Goal: Find specific page/section: Find specific page/section

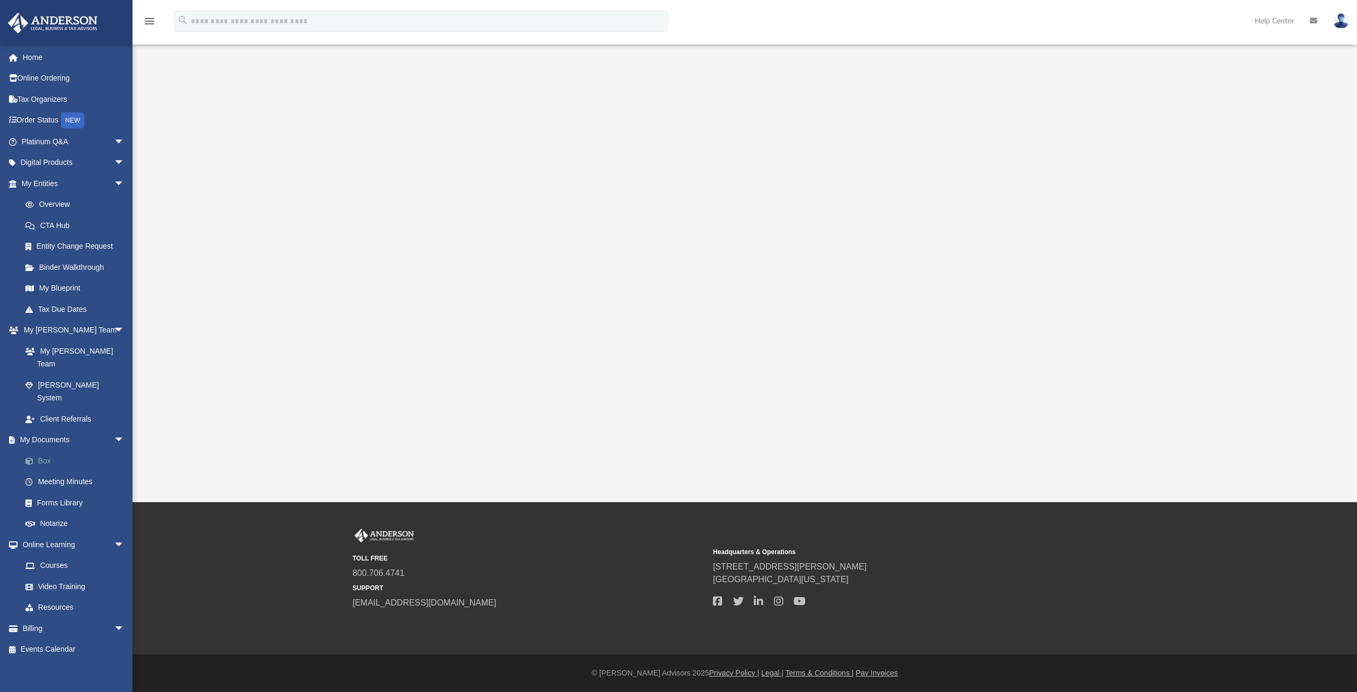
click at [42, 450] on link "Box" at bounding box center [78, 460] width 126 height 21
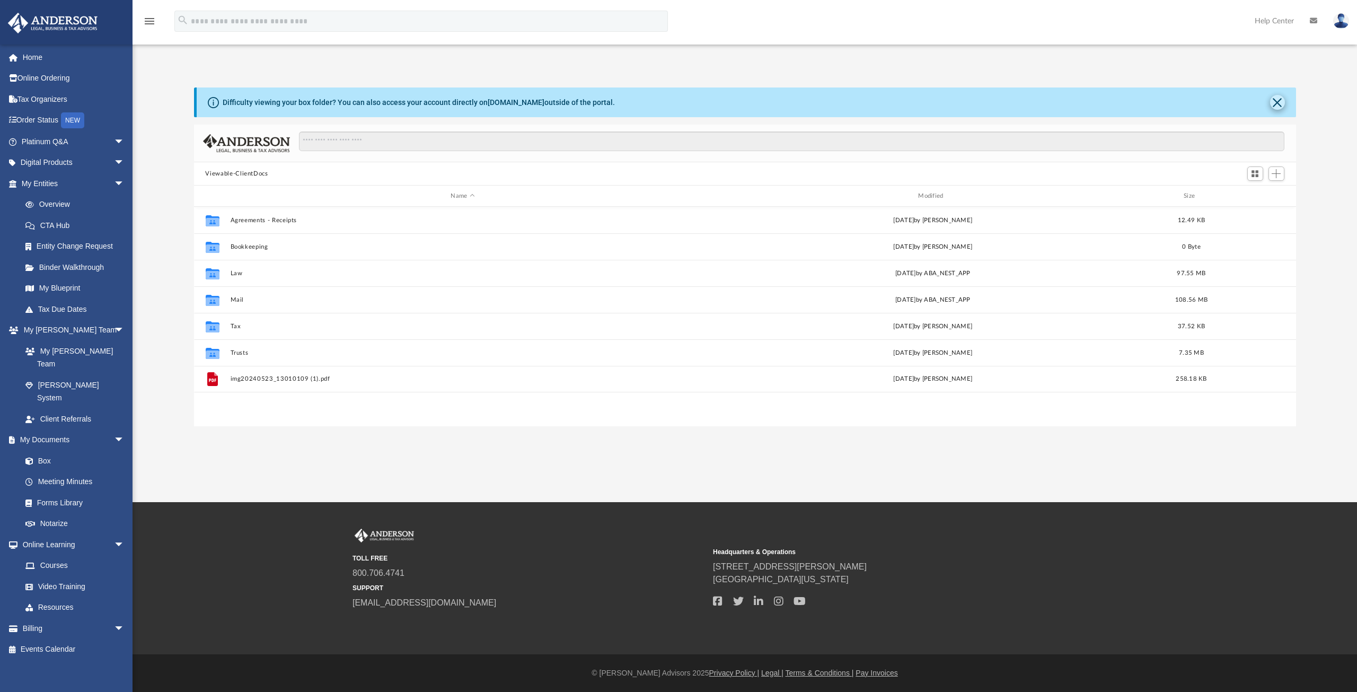
scroll to position [233, 1094]
click at [1278, 101] on button "Close" at bounding box center [1277, 102] width 15 height 15
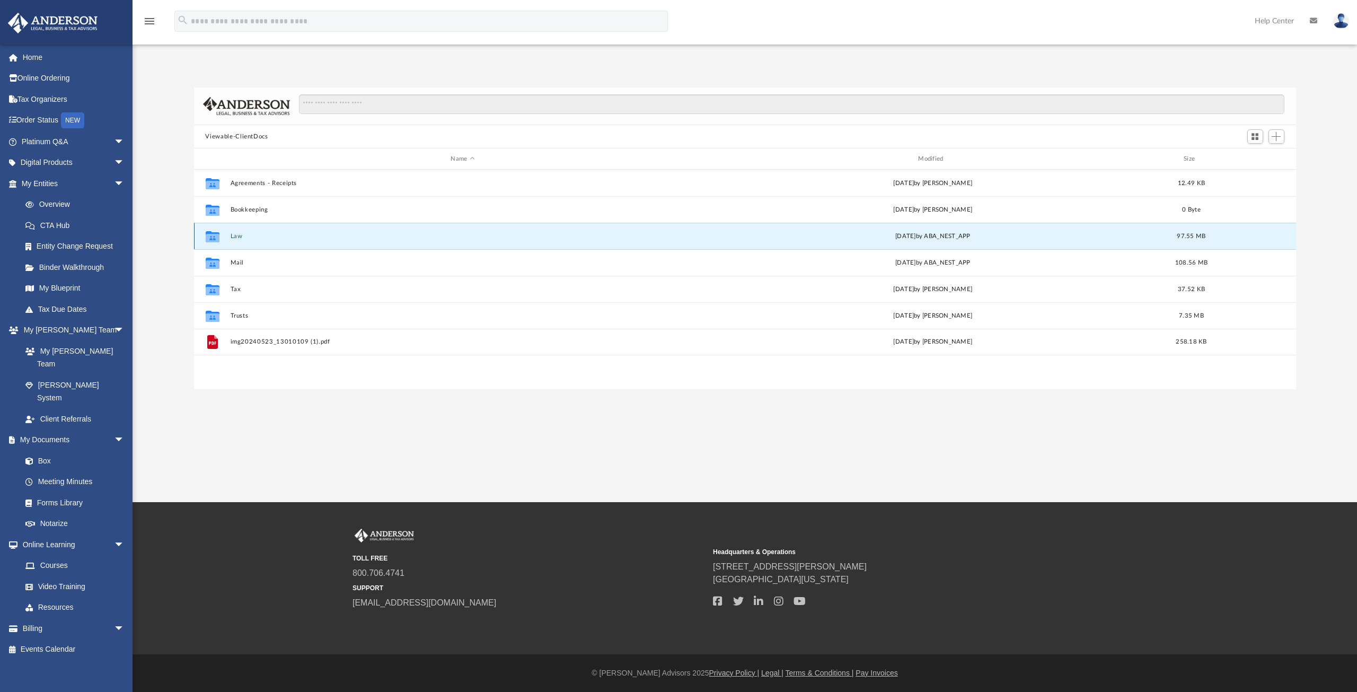
click at [234, 233] on button "Law" at bounding box center [462, 236] width 465 height 7
click at [258, 236] on button "[STREET_ADDRESS][PERSON_NAME], LLC" at bounding box center [460, 236] width 461 height 7
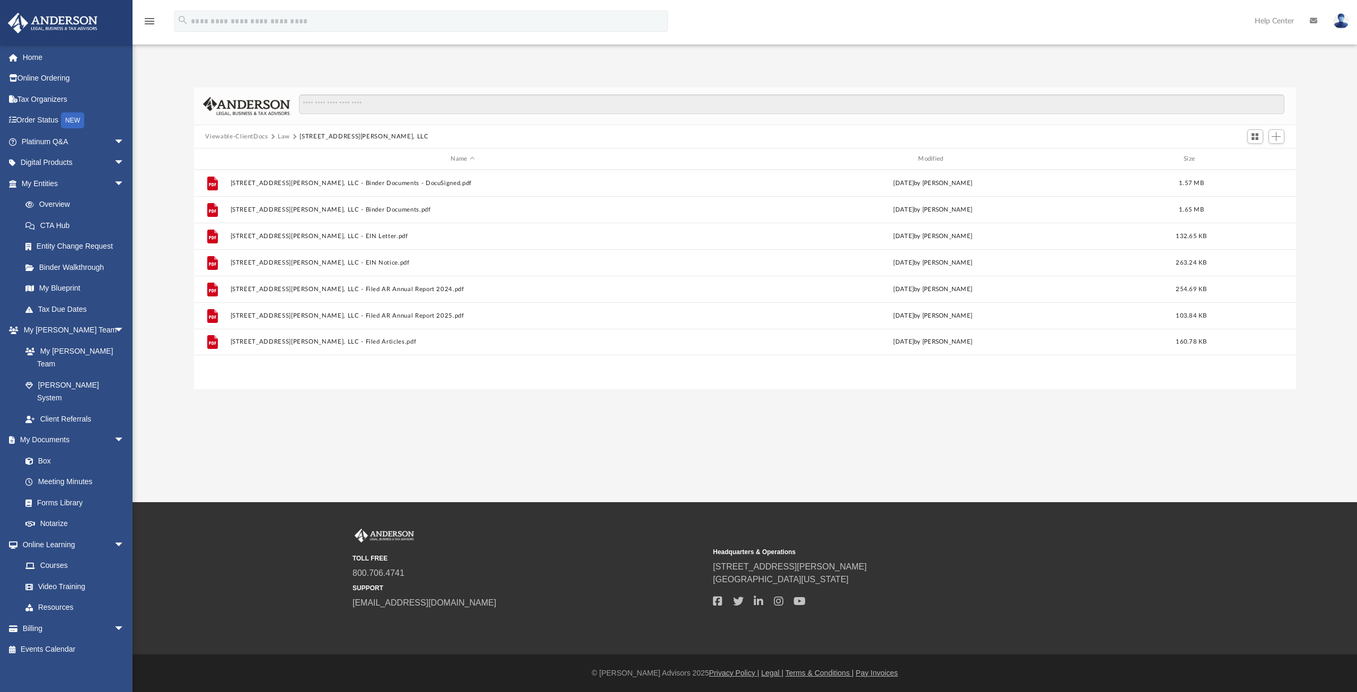
click at [222, 133] on button "Viewable-ClientDocs" at bounding box center [236, 137] width 63 height 10
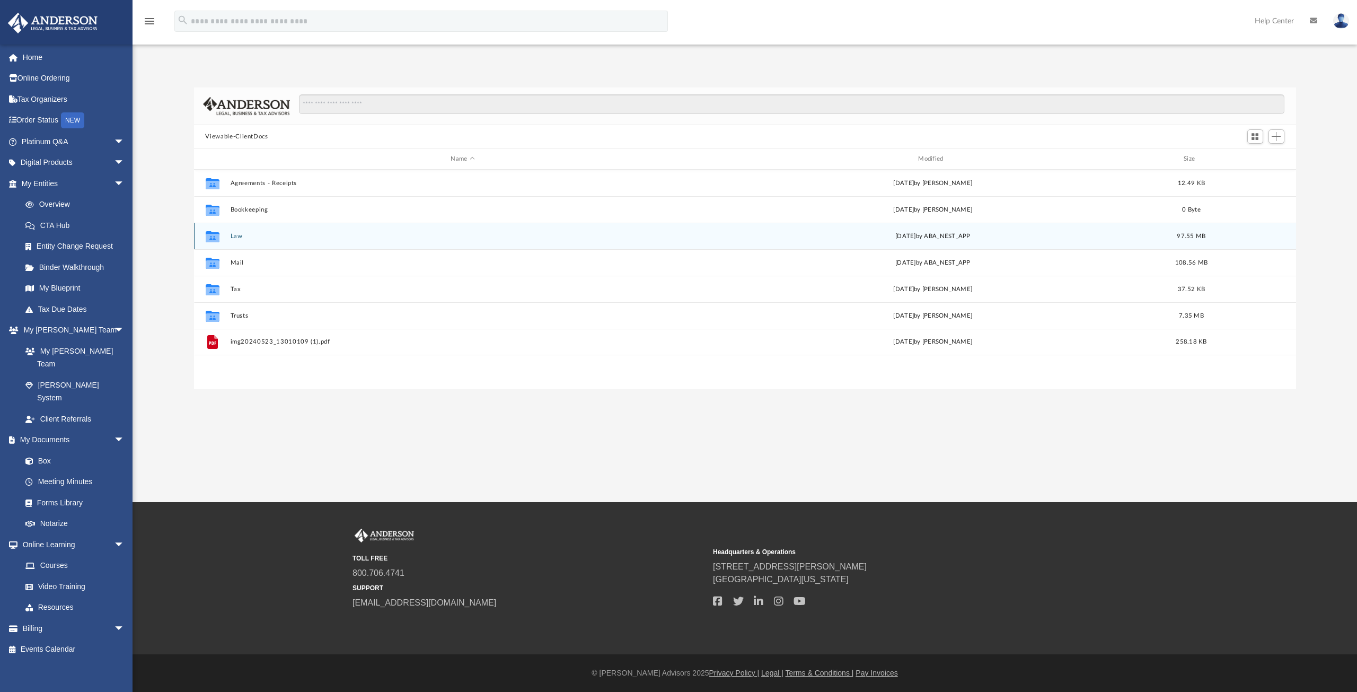
click at [235, 235] on button "Law" at bounding box center [462, 236] width 465 height 7
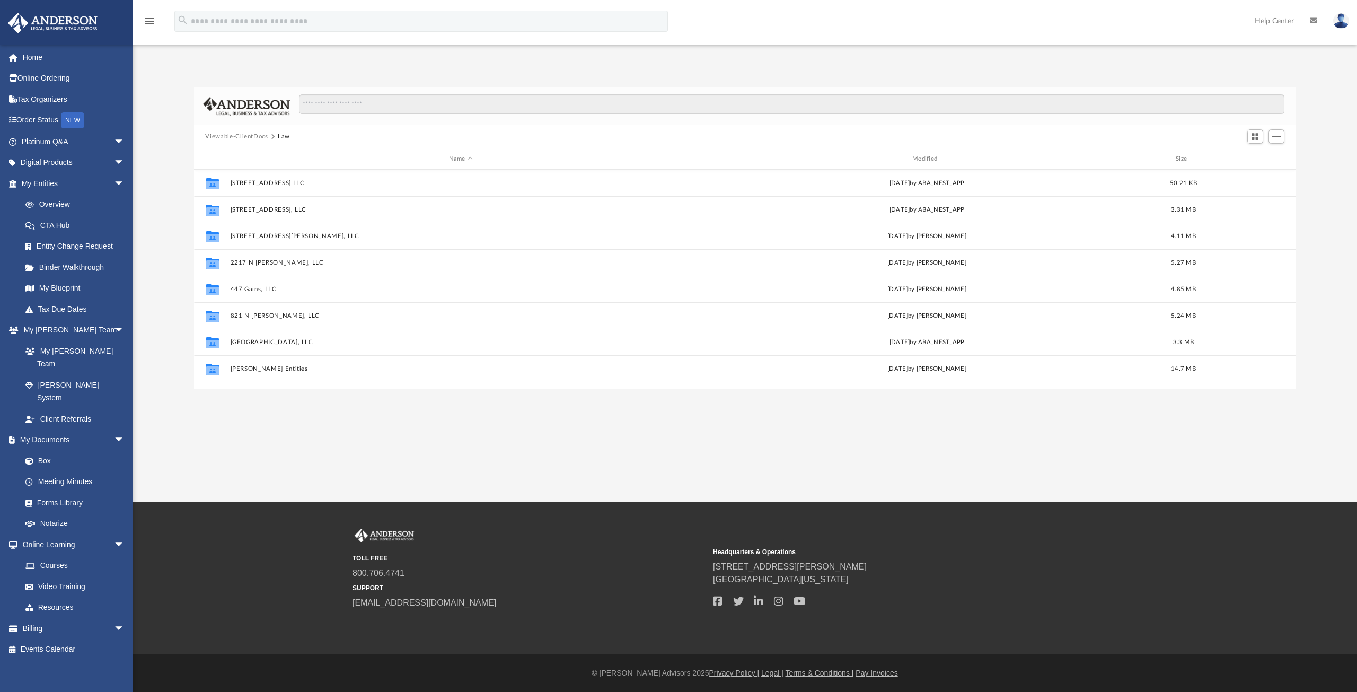
click at [235, 136] on button "Viewable-ClientDocs" at bounding box center [236, 137] width 63 height 10
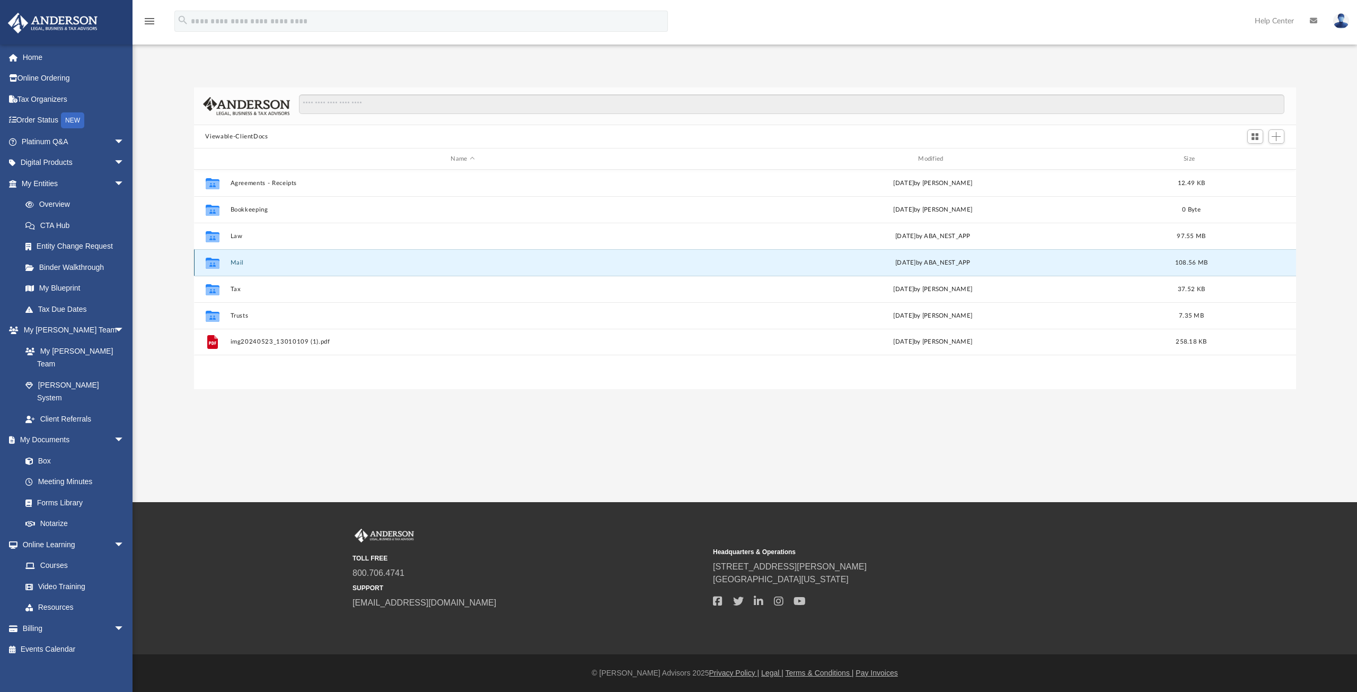
click at [237, 260] on button "Mail" at bounding box center [462, 262] width 465 height 7
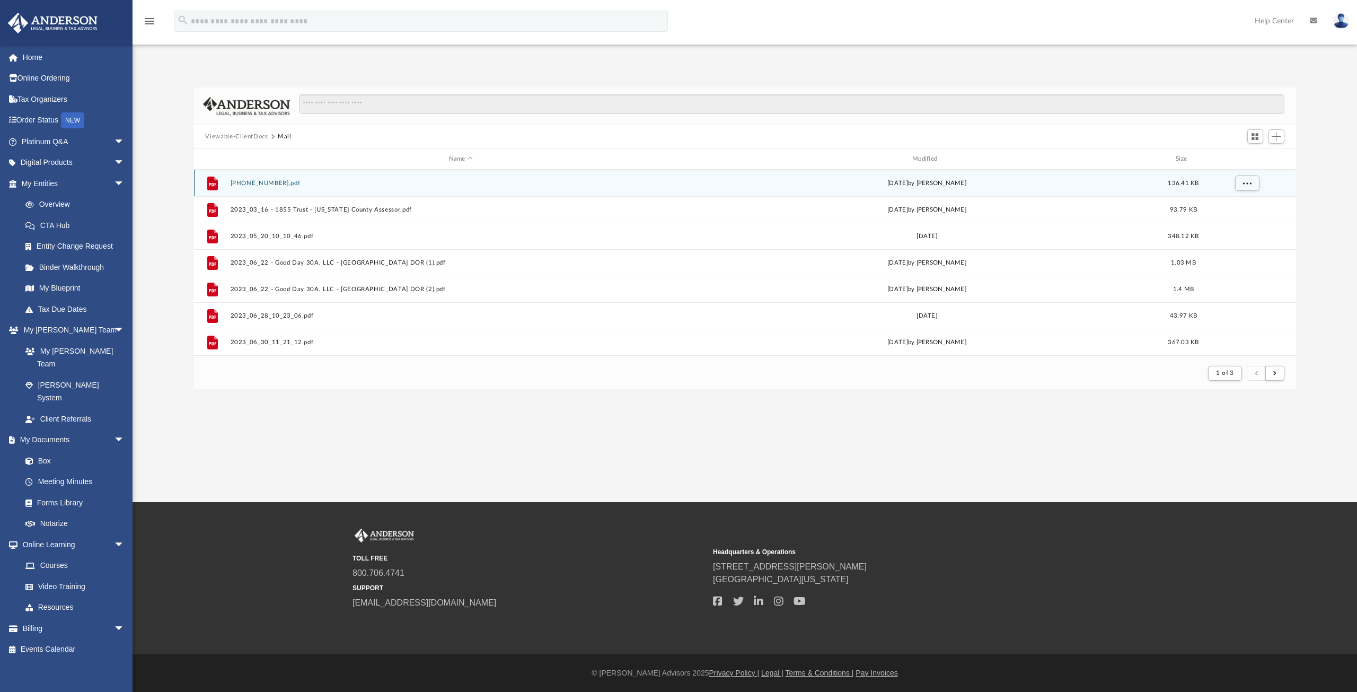
scroll to position [200, 1094]
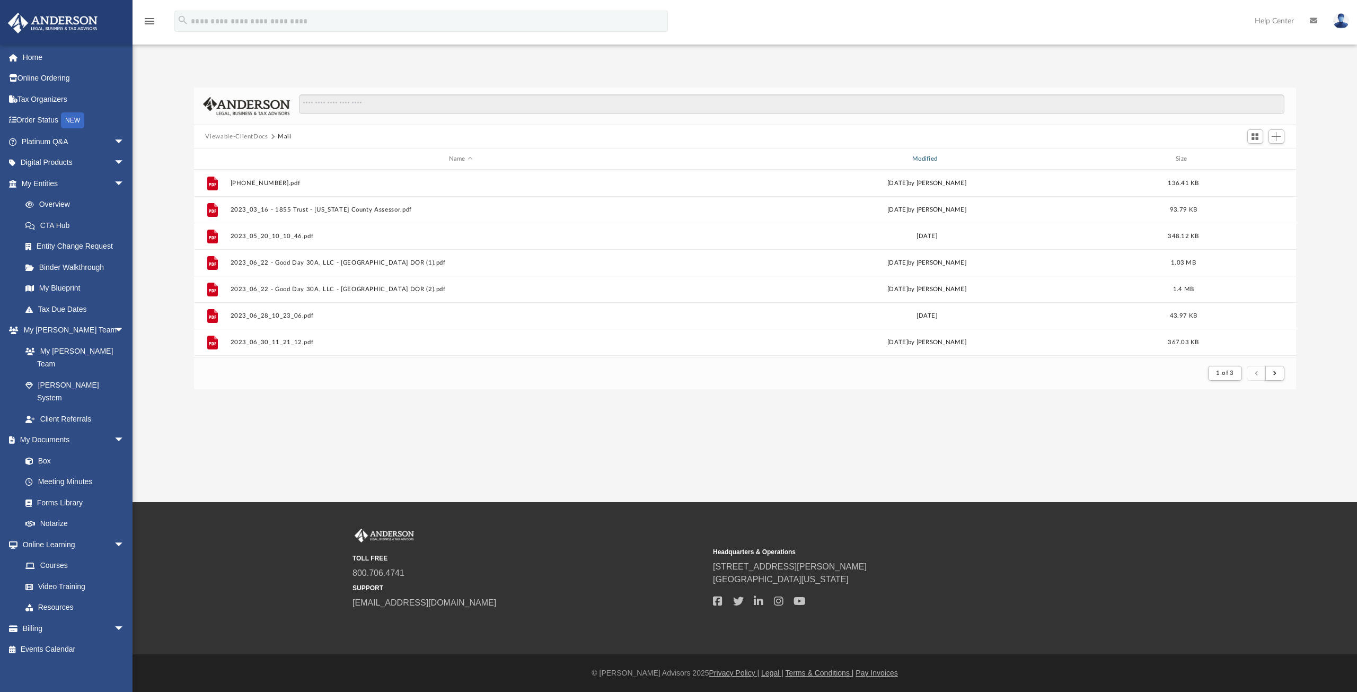
click at [922, 156] on div "Modified" at bounding box center [927, 159] width 462 height 10
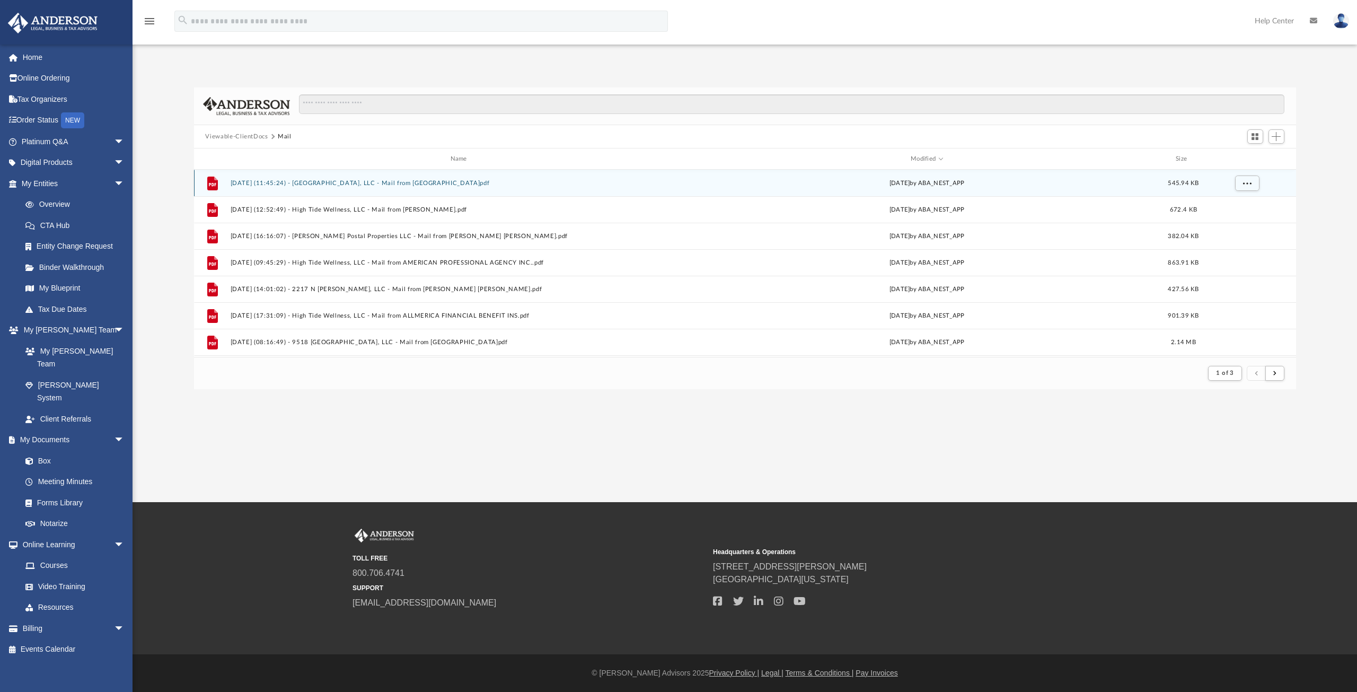
click at [310, 182] on button "[DATE] (11:45:24) - [GEOGRAPHIC_DATA], LLC - Mail from [GEOGRAPHIC_DATA]pdf" at bounding box center [460, 183] width 461 height 7
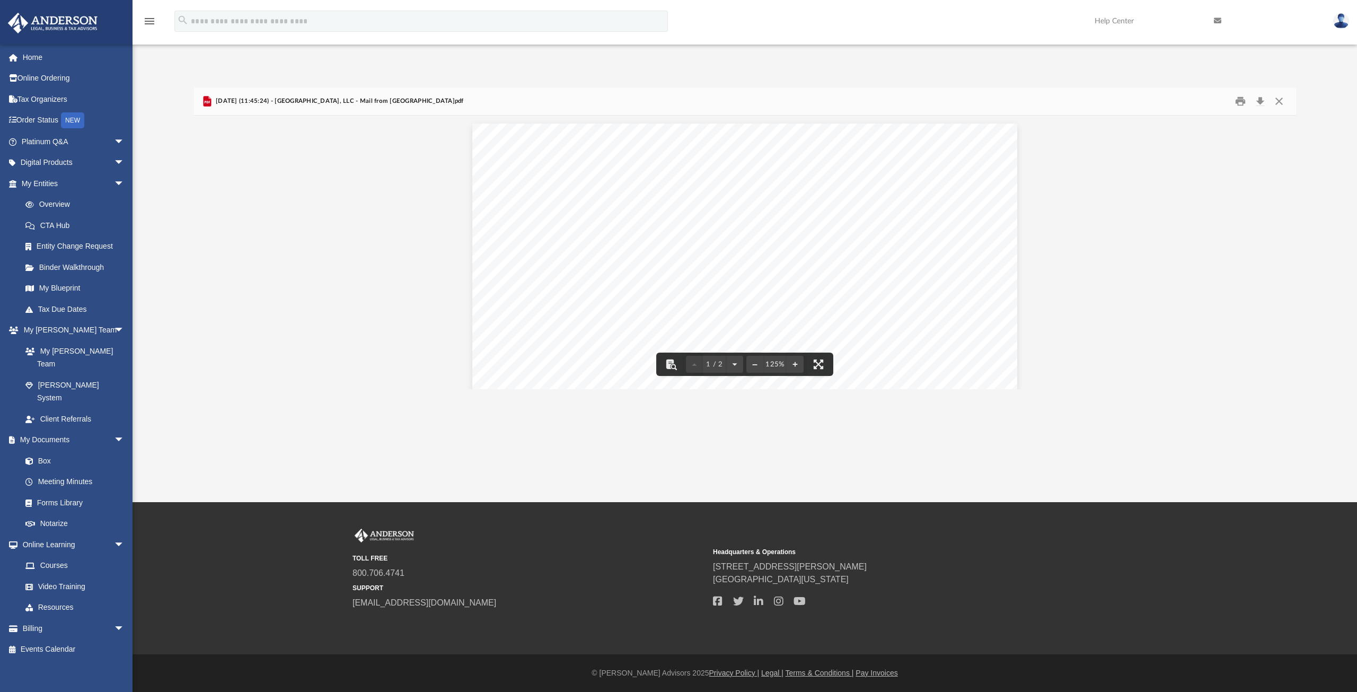
drag, startPoint x: 966, startPoint y: 264, endPoint x: 1077, endPoint y: 217, distance: 120.7
click at [1283, 250] on button "Preview" at bounding box center [1284, 252] width 23 height 30
click at [1284, 248] on button "Preview" at bounding box center [1284, 252] width 23 height 30
click at [208, 101] on icon "Preview" at bounding box center [207, 102] width 5 height 3
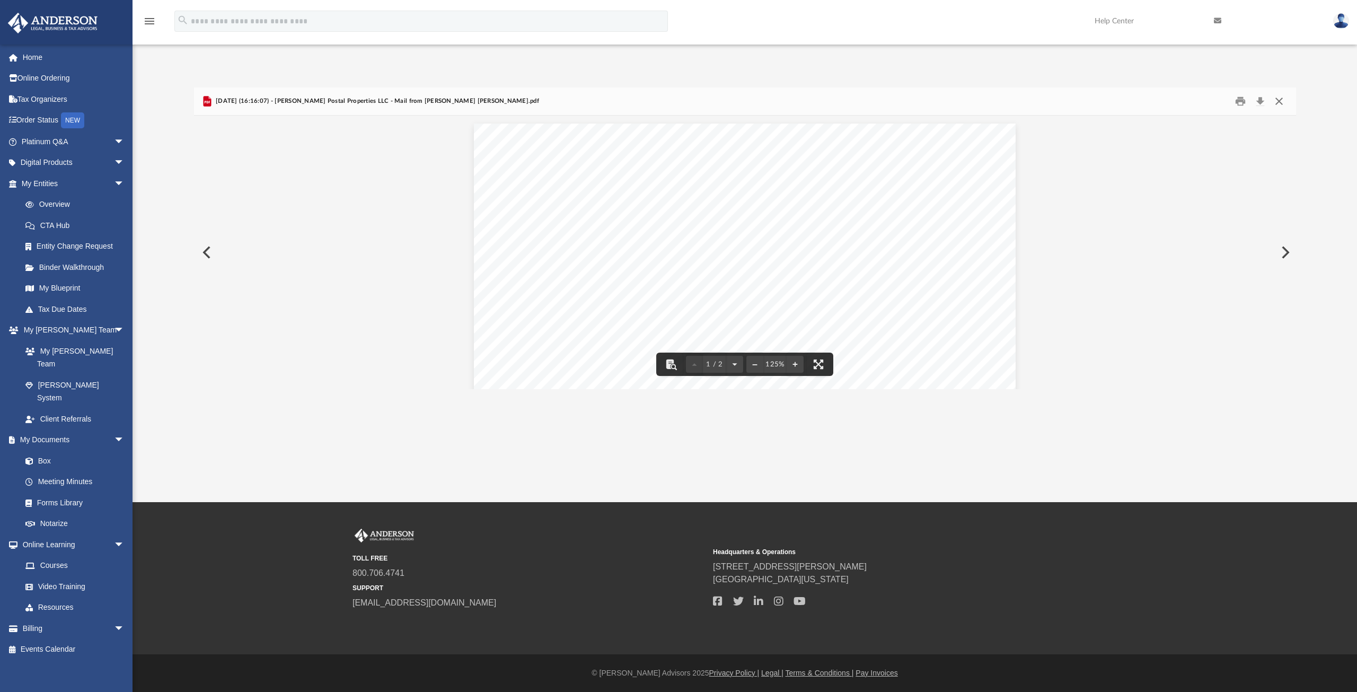
click at [1274, 98] on button "Close" at bounding box center [1278, 101] width 19 height 16
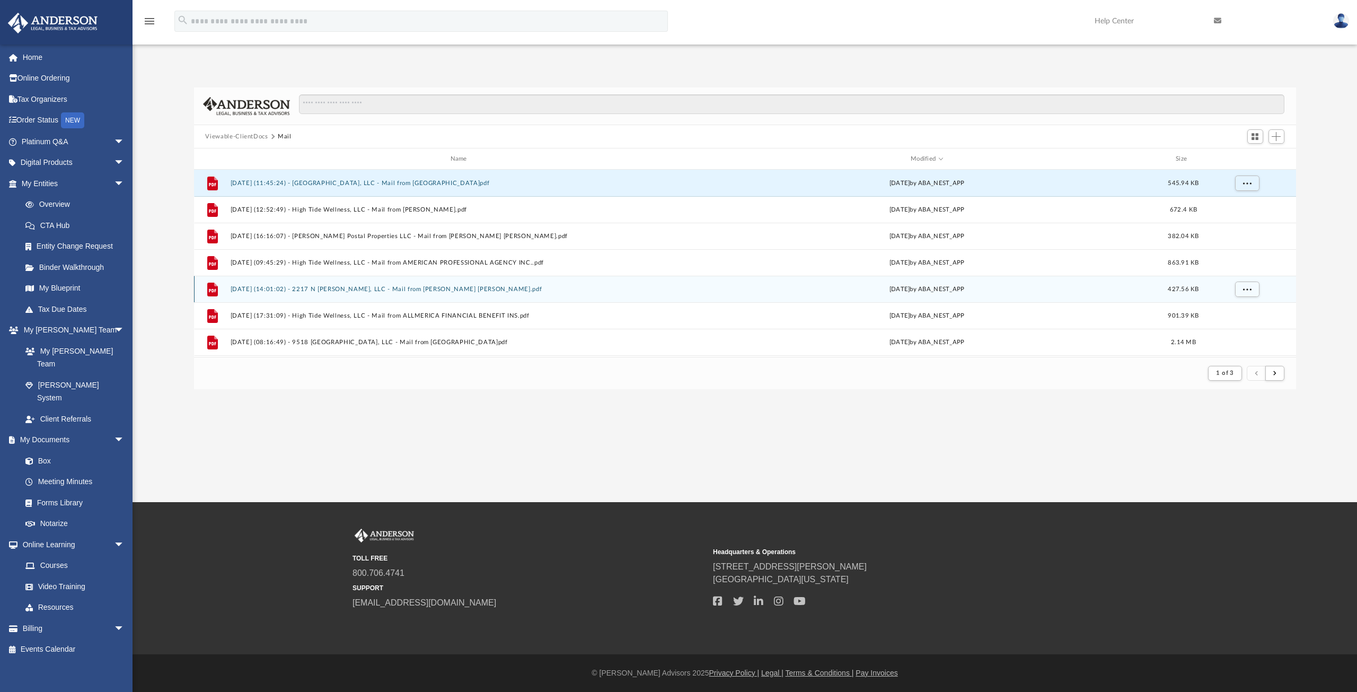
scroll to position [53, 0]
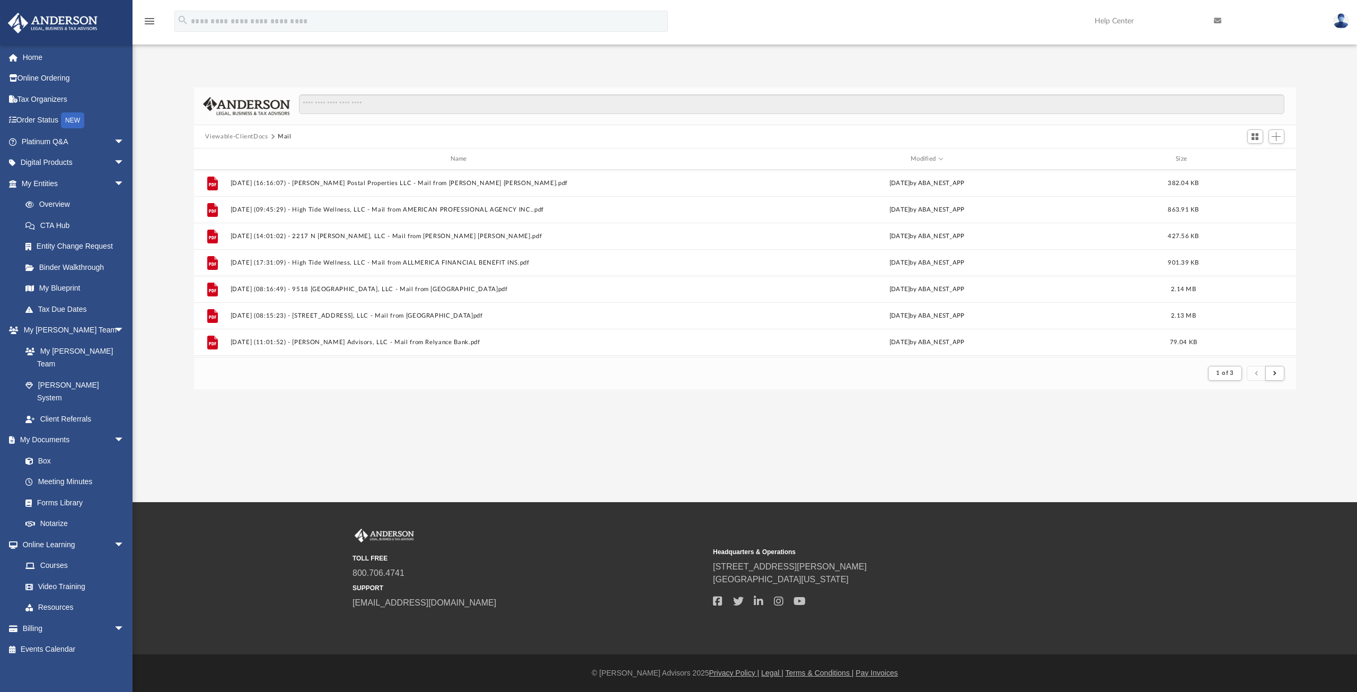
click at [232, 135] on button "Viewable-ClientDocs" at bounding box center [236, 137] width 63 height 10
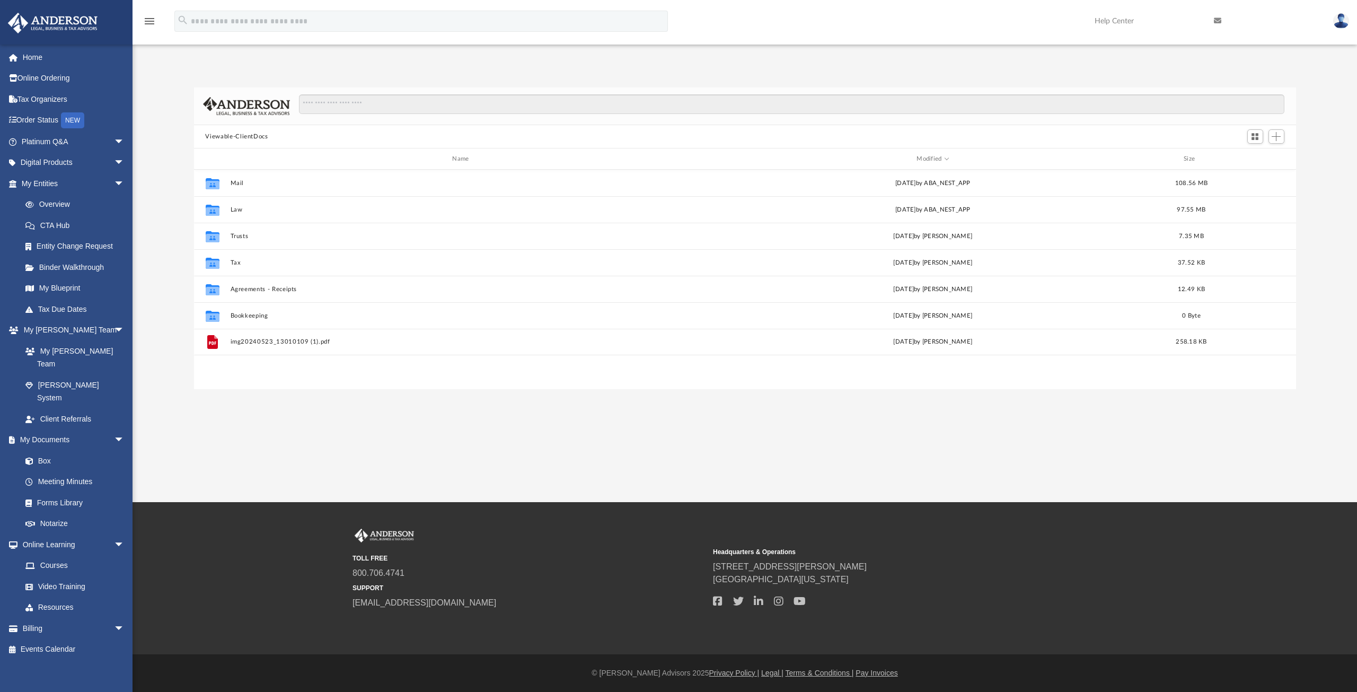
scroll to position [233, 1094]
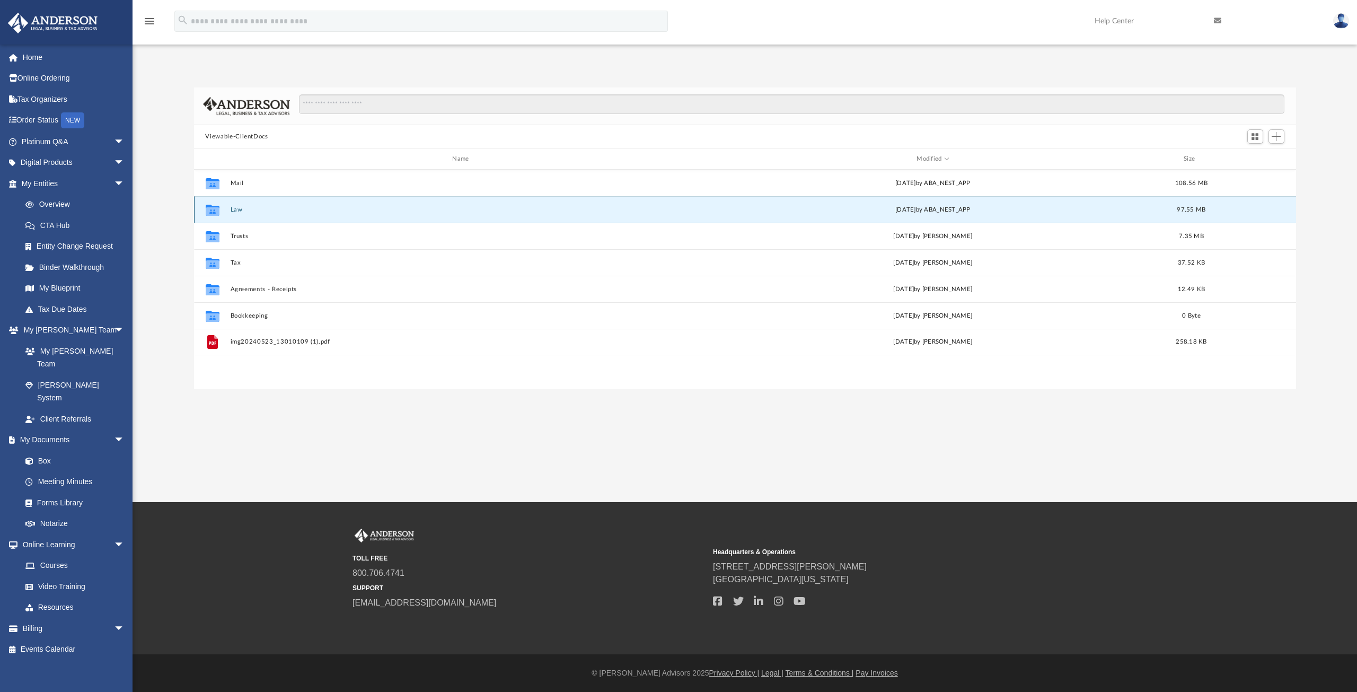
click at [236, 211] on button "Law" at bounding box center [462, 209] width 465 height 7
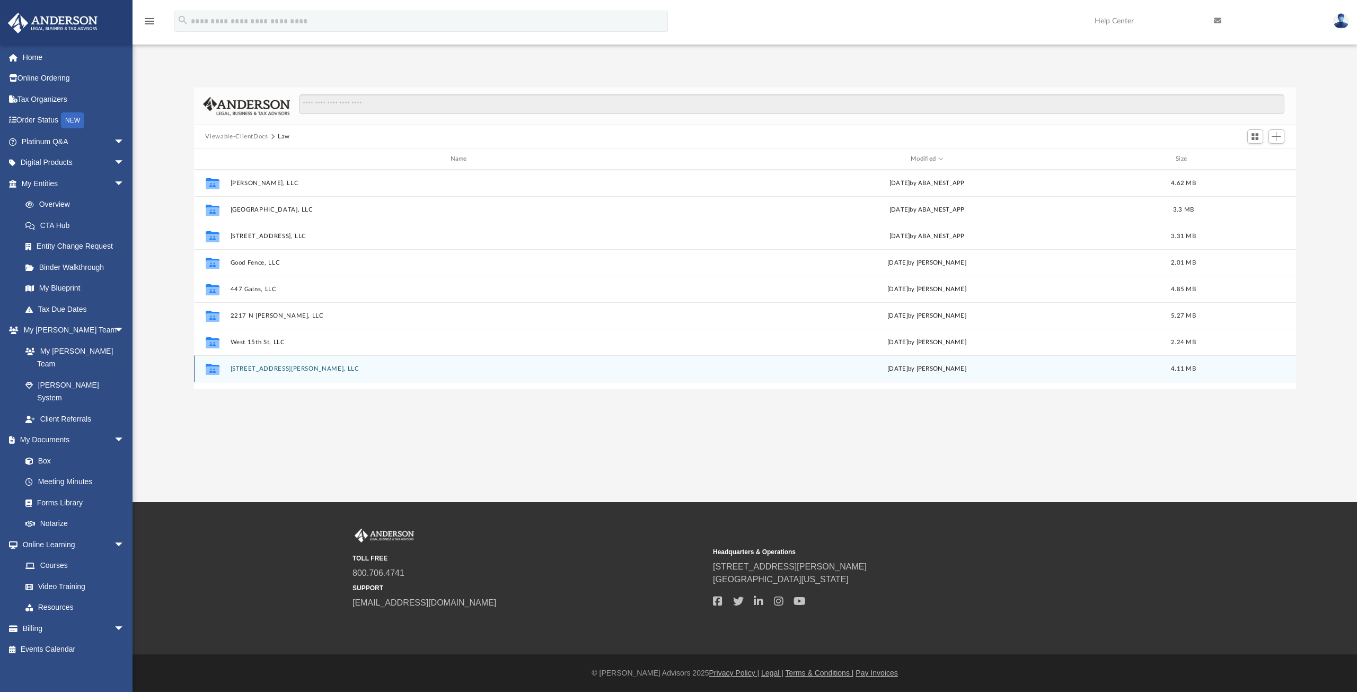
click at [248, 367] on button "[STREET_ADDRESS][PERSON_NAME], LLC" at bounding box center [460, 368] width 461 height 7
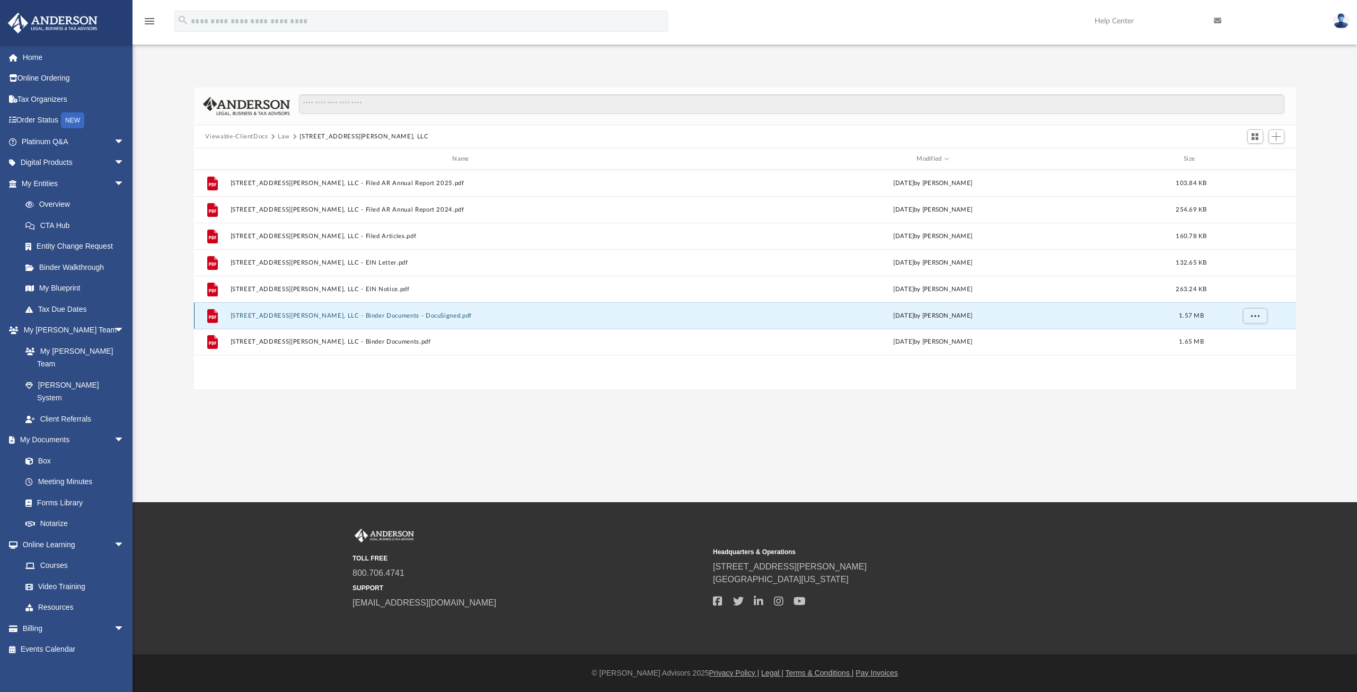
click at [316, 314] on button "[STREET_ADDRESS][PERSON_NAME], LLC - Binder Documents - DocuSigned.pdf" at bounding box center [462, 315] width 465 height 7
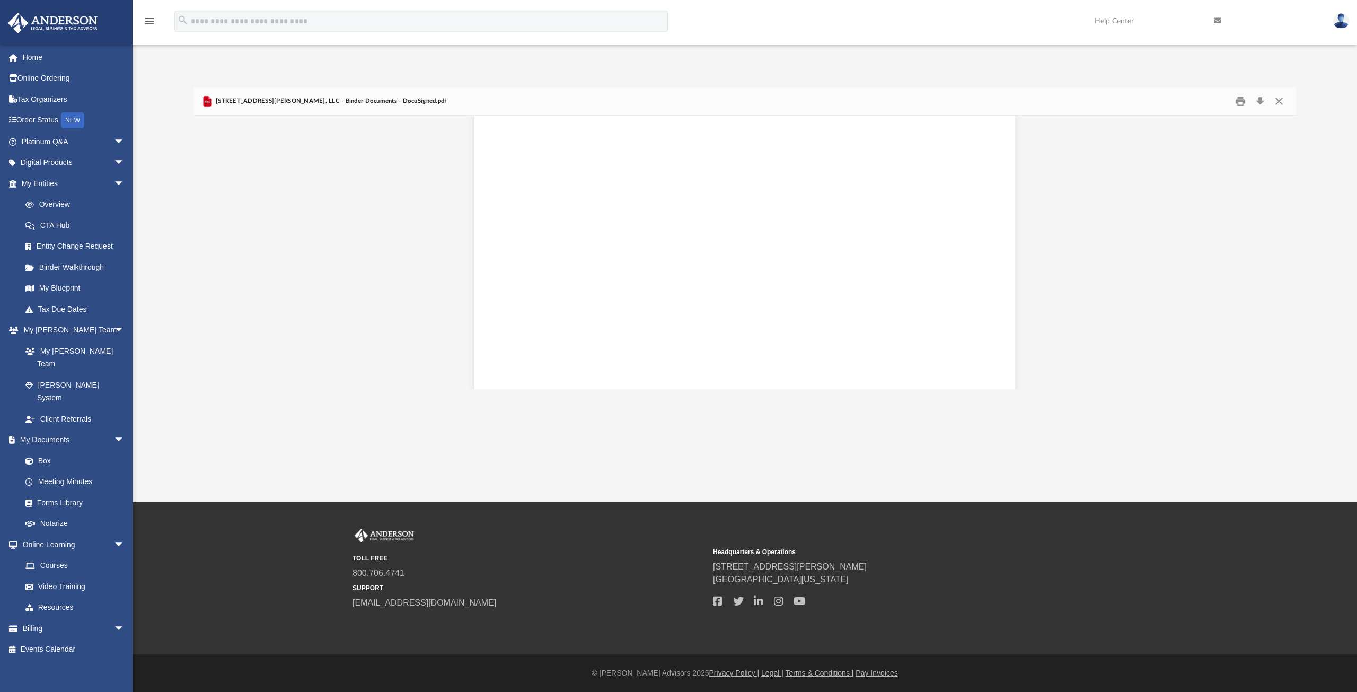
scroll to position [0, 0]
click at [1282, 251] on button "Preview" at bounding box center [1284, 252] width 23 height 30
click at [204, 254] on button "Preview" at bounding box center [205, 252] width 23 height 30
click at [1282, 249] on button "Preview" at bounding box center [1284, 252] width 23 height 30
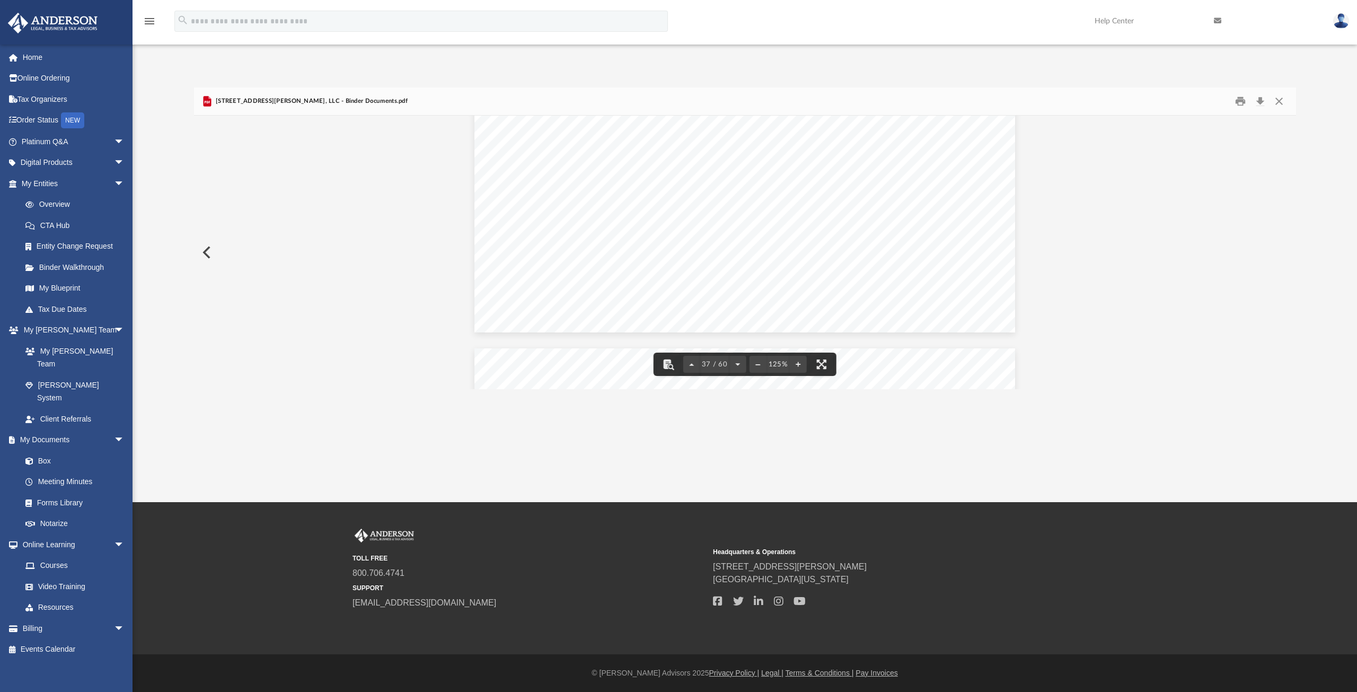
click at [208, 104] on icon "Preview" at bounding box center [207, 101] width 8 height 11
click at [1279, 107] on button "Close" at bounding box center [1278, 101] width 19 height 16
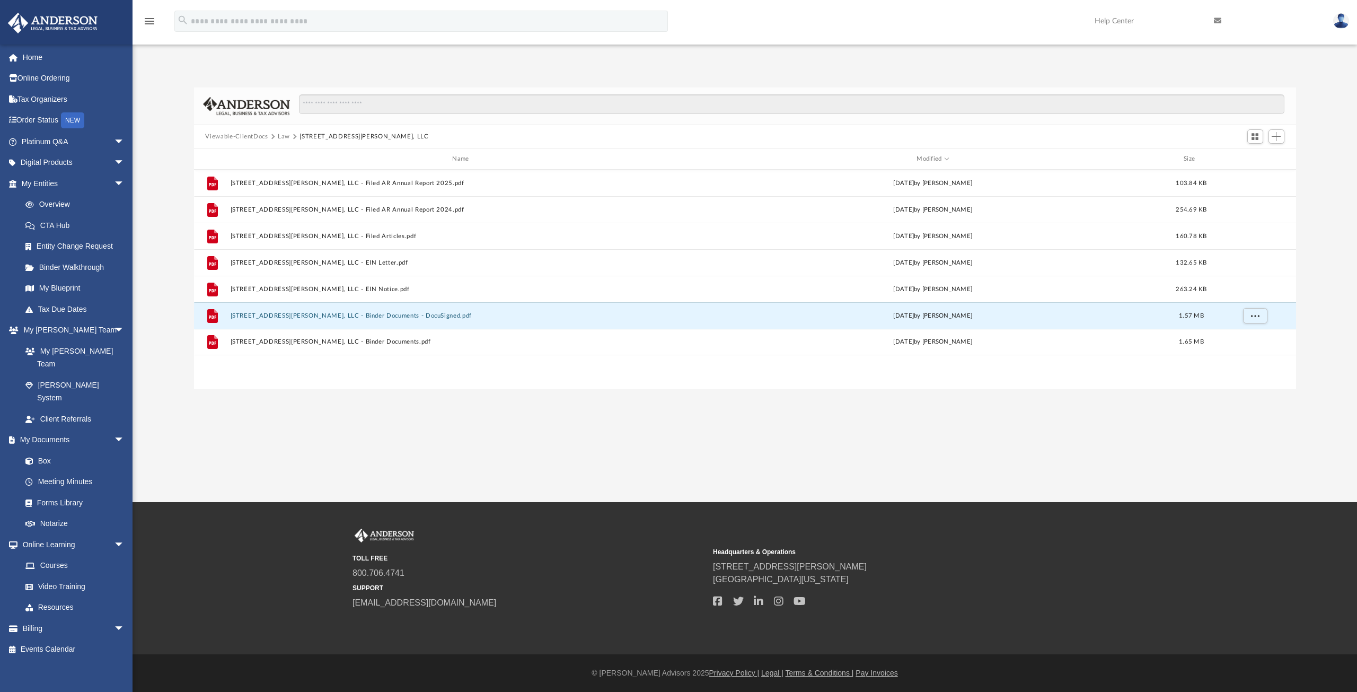
click at [239, 137] on button "Viewable-ClientDocs" at bounding box center [236, 137] width 63 height 10
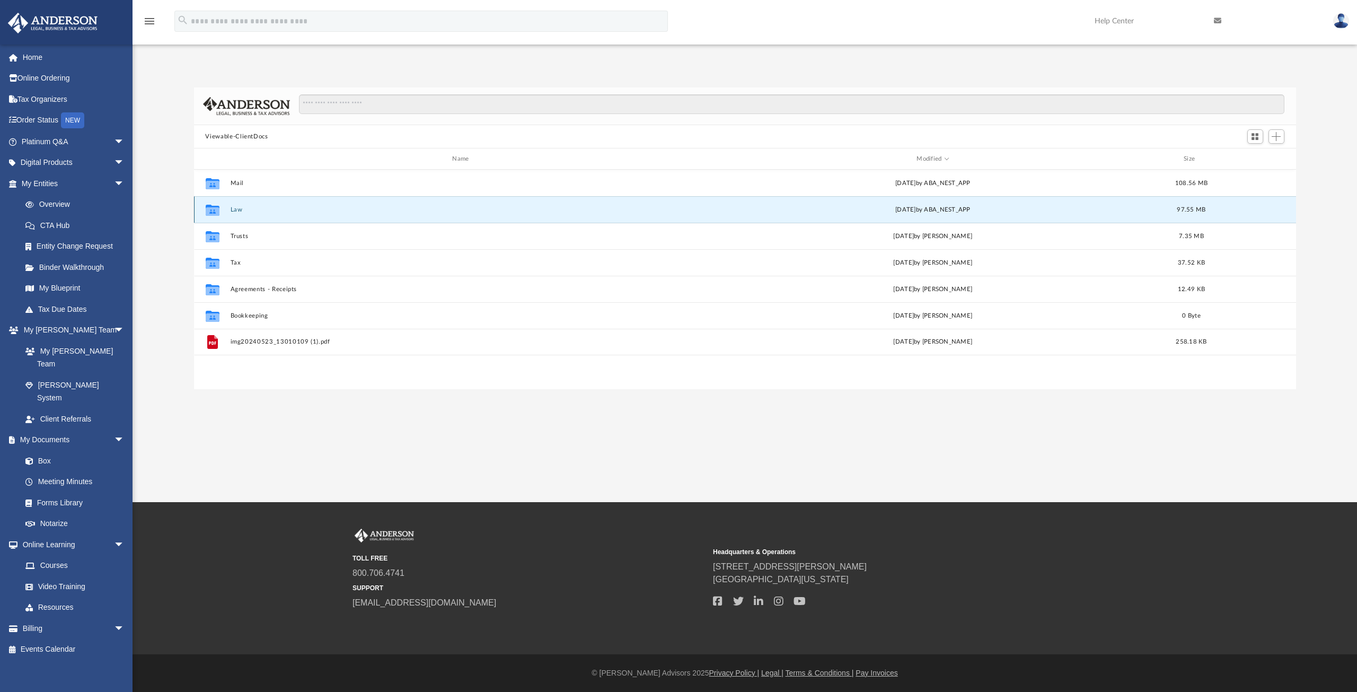
click at [236, 210] on button "Law" at bounding box center [462, 209] width 465 height 7
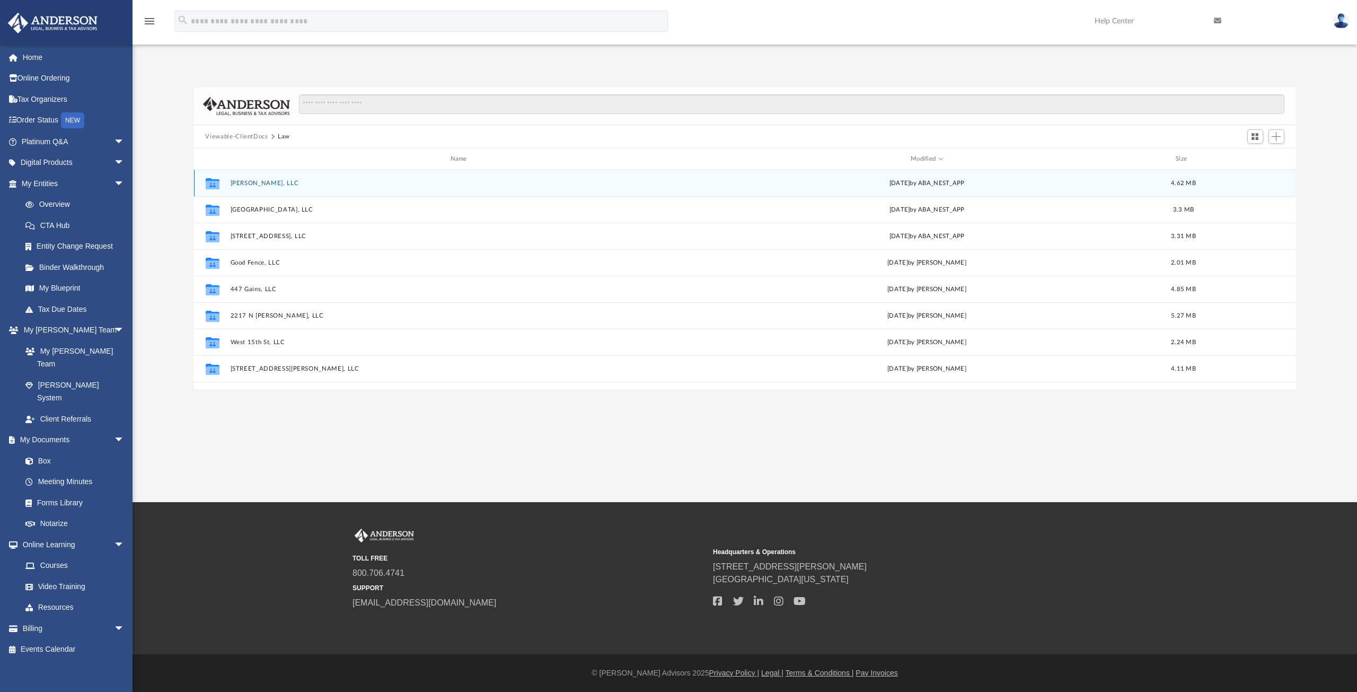
click at [254, 182] on button "[PERSON_NAME], LLC" at bounding box center [460, 183] width 461 height 7
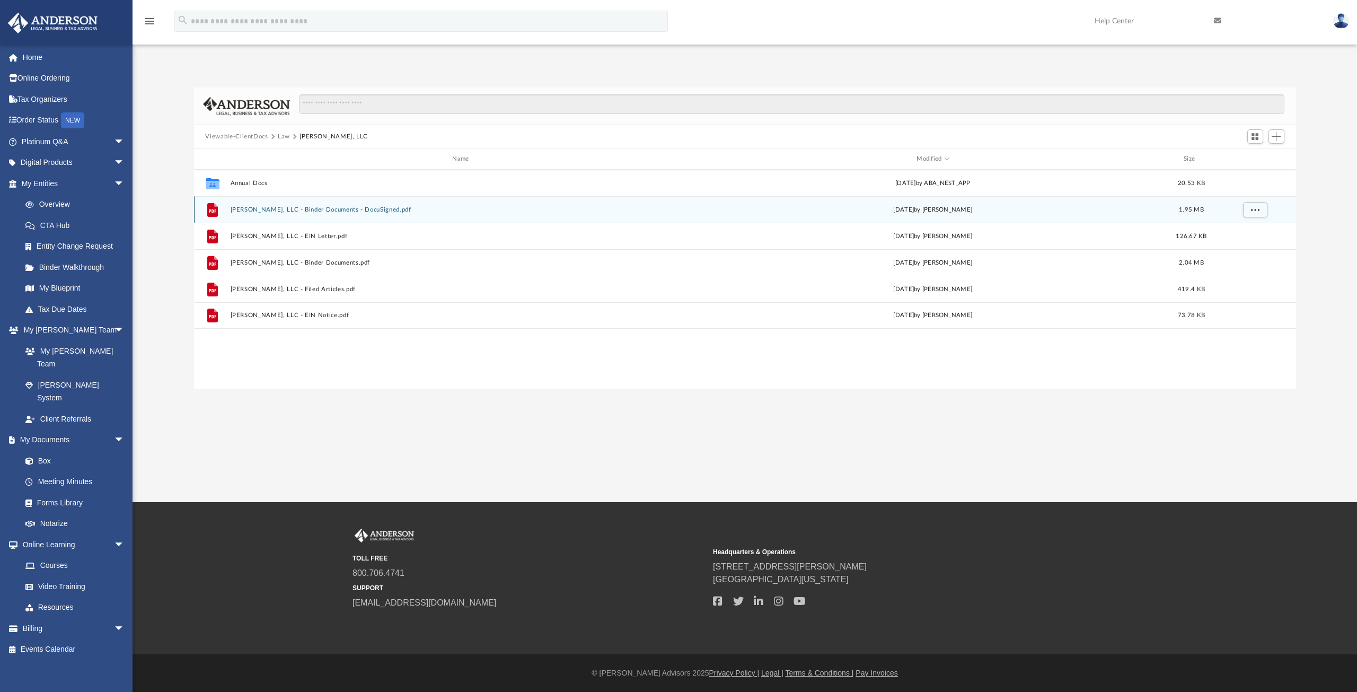
click at [303, 207] on button "[PERSON_NAME], LLC - Binder Documents - DocuSigned.pdf" at bounding box center [462, 209] width 465 height 7
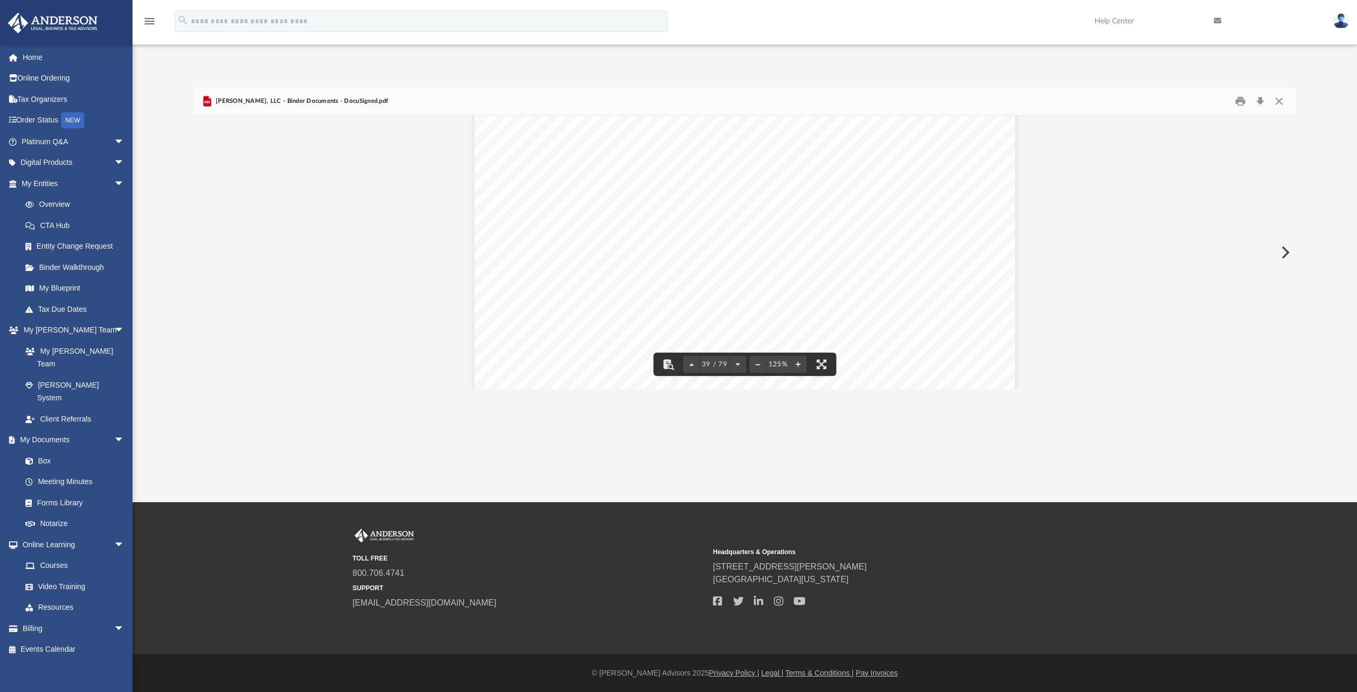
scroll to position [27333, 0]
